Goal: Find specific page/section: Find specific page/section

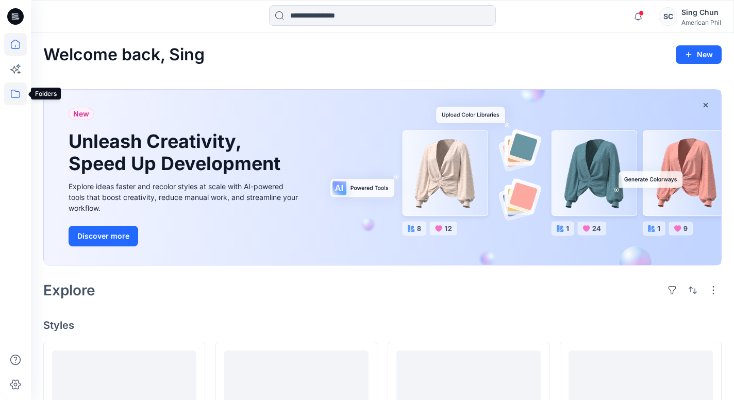
click at [13, 91] on icon at bounding box center [15, 93] width 23 height 23
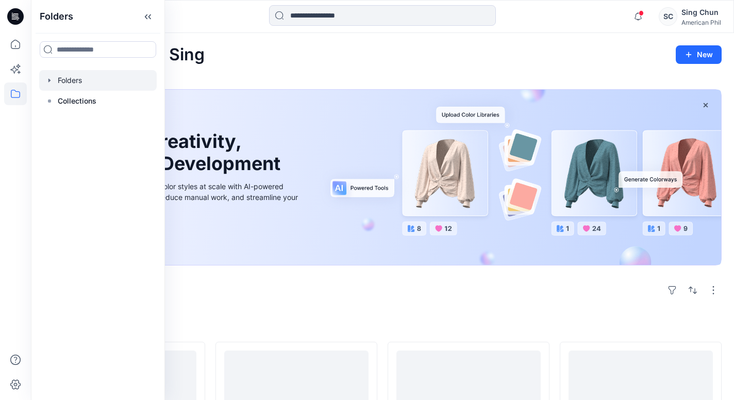
click at [78, 91] on div at bounding box center [98, 80] width 118 height 21
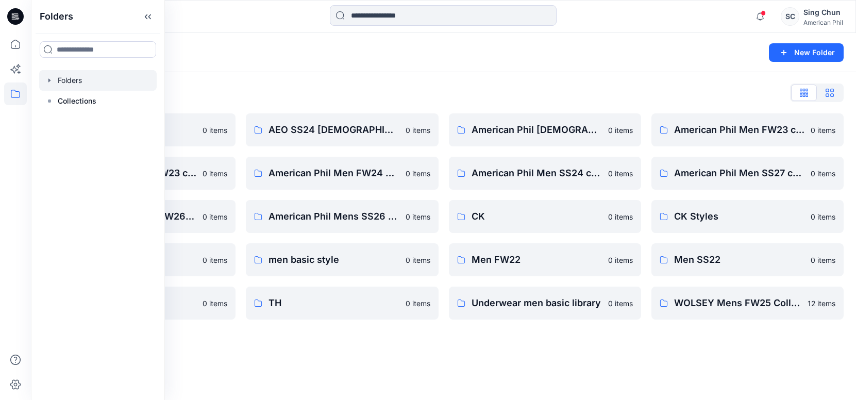
click at [742, 97] on icon "button" at bounding box center [830, 93] width 8 height 8
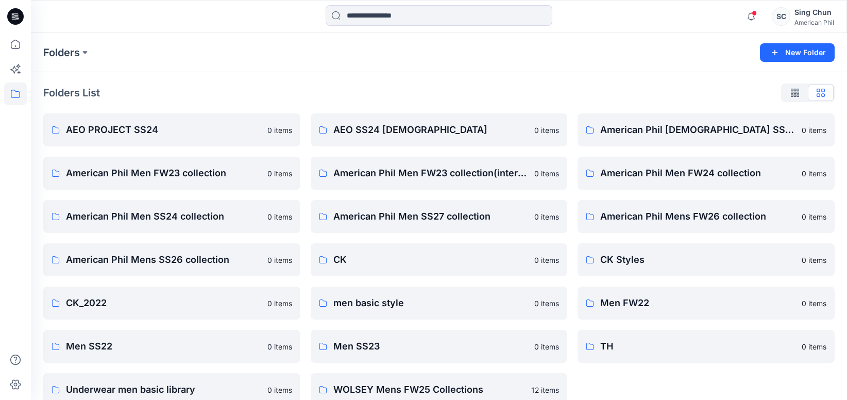
scroll to position [25, 0]
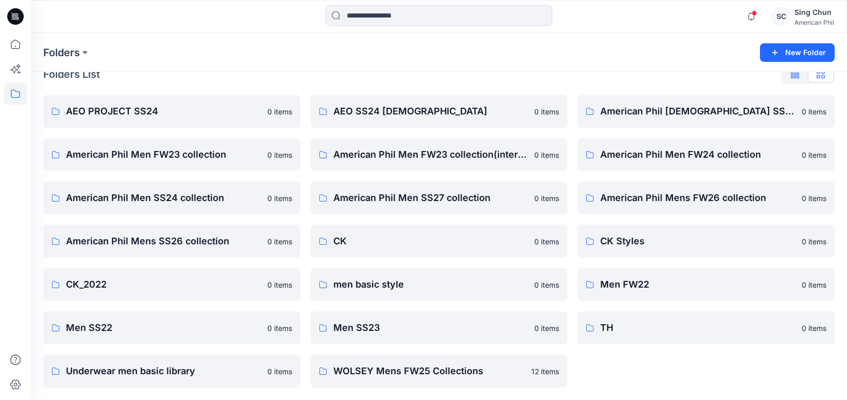
click at [742, 77] on button "button" at bounding box center [795, 74] width 26 height 16
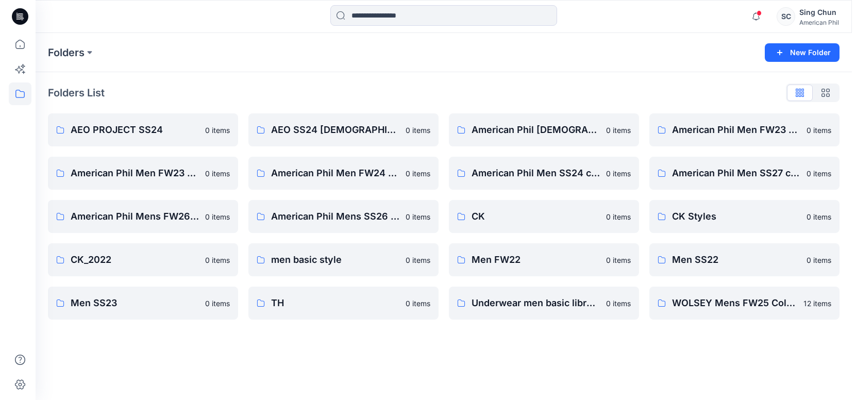
scroll to position [0, 0]
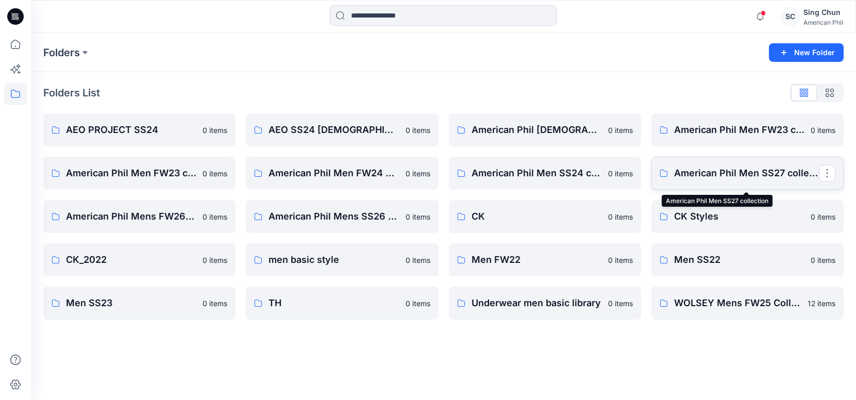
click at [742, 180] on p "American Phil Men SS27 collection" at bounding box center [746, 173] width 145 height 14
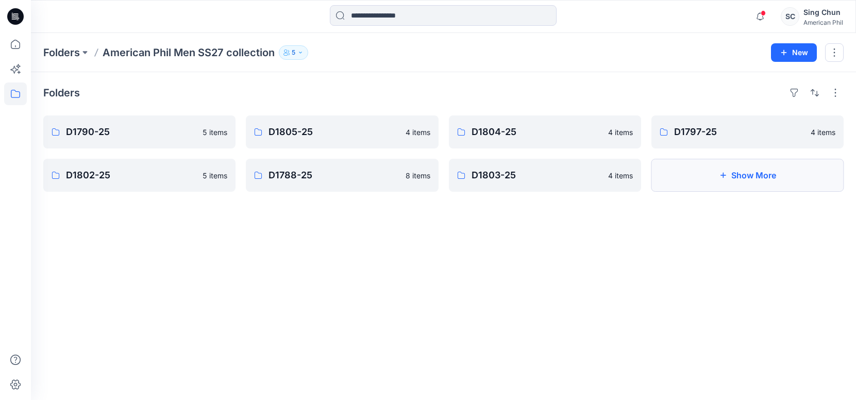
click at [742, 190] on button "Show More" at bounding box center [748, 175] width 192 height 33
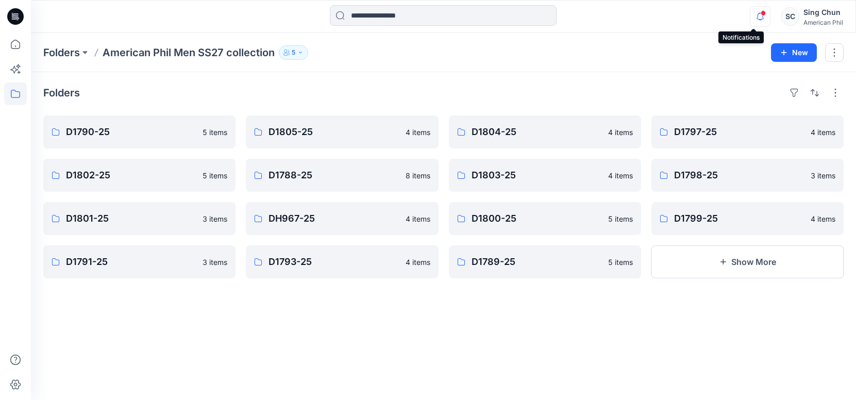
click at [742, 13] on icon "button" at bounding box center [760, 16] width 20 height 21
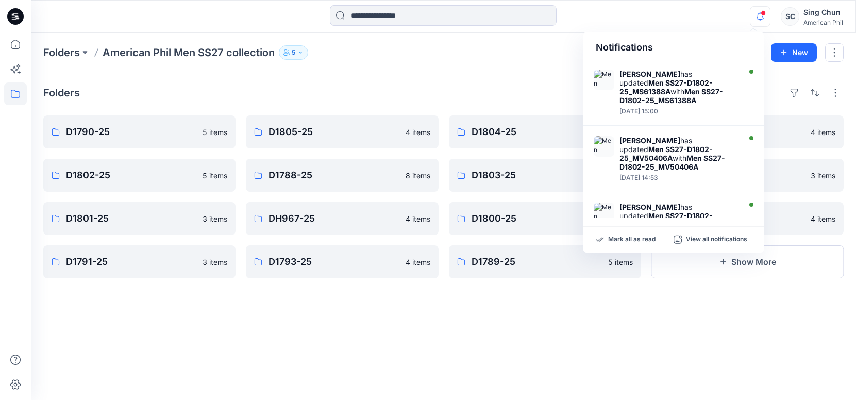
click at [452, 96] on div "Folders" at bounding box center [443, 93] width 800 height 16
